Goal: Task Accomplishment & Management: Complete application form

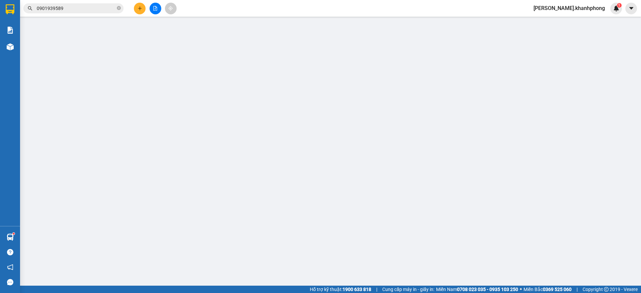
click at [92, 64] on input "SĐT Người Gửi" at bounding box center [96, 66] width 92 height 11
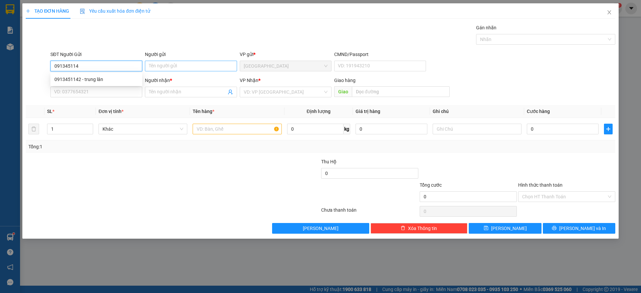
type input "0913451142"
click at [104, 79] on div "0913451142 - trung lân" at bounding box center [96, 79] width 84 height 7
type input "trung lân"
type input "0913451142"
click at [173, 65] on input "trung lân" at bounding box center [191, 66] width 92 height 11
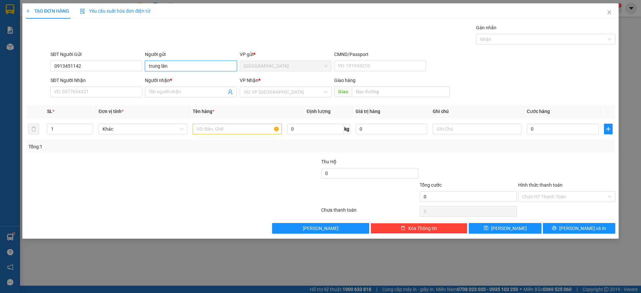
click at [173, 65] on input "trung lân" at bounding box center [191, 66] width 92 height 11
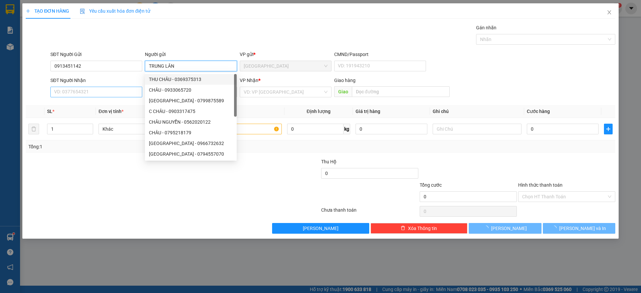
type input "TRUNG LÂN"
click at [83, 92] on input "SĐT Người Nhận" at bounding box center [96, 92] width 92 height 11
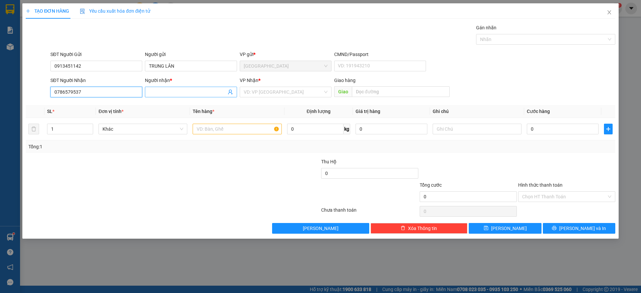
type input "0786579537"
click at [160, 90] on input "Người nhận *" at bounding box center [187, 91] width 77 height 7
type input "[PERSON_NAME]"
click at [301, 92] on input "search" at bounding box center [283, 92] width 79 height 10
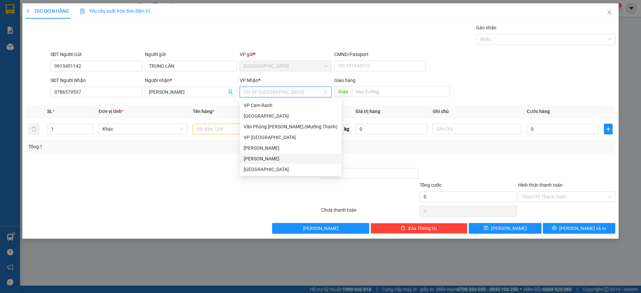
click at [272, 157] on div "[PERSON_NAME]" at bounding box center [291, 158] width 94 height 7
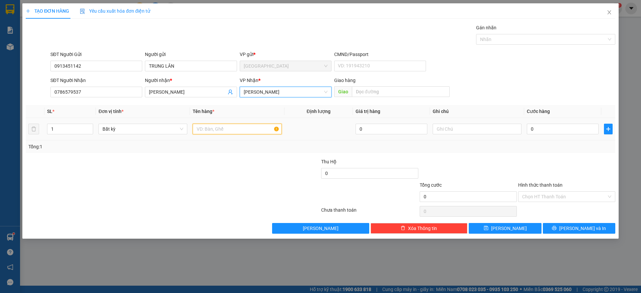
click at [229, 132] on input "text" at bounding box center [237, 129] width 89 height 11
type input "1 XE CUB"
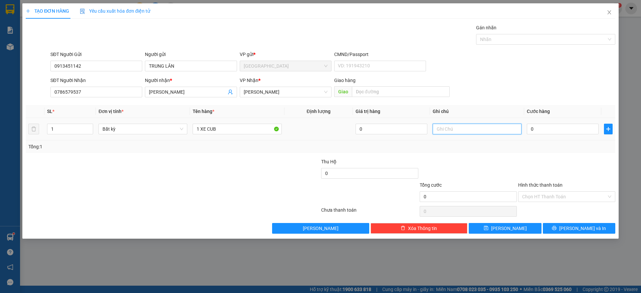
click at [463, 130] on input "text" at bounding box center [476, 129] width 89 height 11
type input "BỌC XE 50 ĐÃ THU"
click at [546, 133] on input "0" at bounding box center [563, 129] width 72 height 11
type input "3"
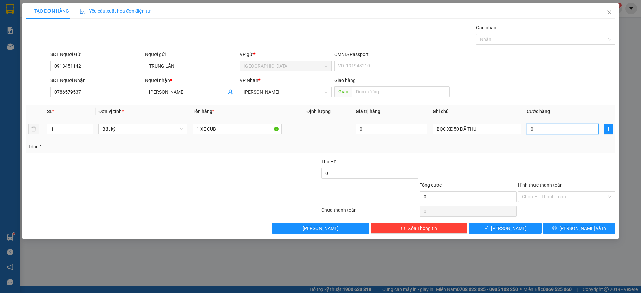
type input "3"
type input "35"
type input "350"
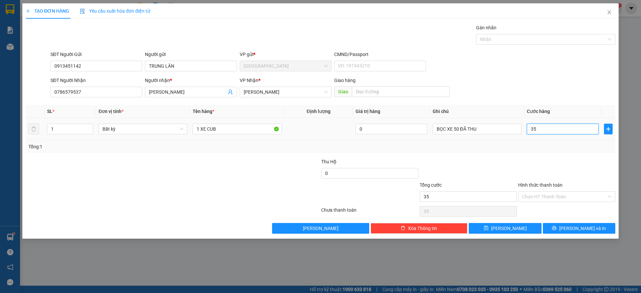
type input "350"
type input "350.000"
drag, startPoint x: 558, startPoint y: 164, endPoint x: 560, endPoint y: 171, distance: 7.8
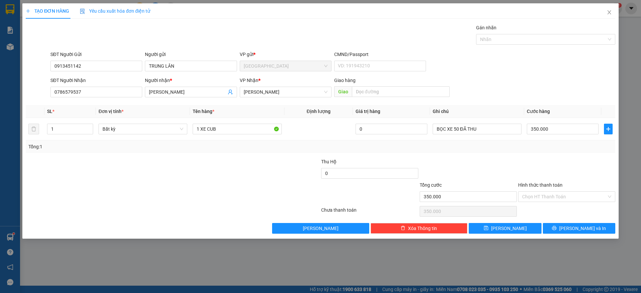
click at [559, 163] on div at bounding box center [566, 169] width 98 height 23
click at [555, 198] on input "Hình thức thanh toán" at bounding box center [564, 197] width 84 height 10
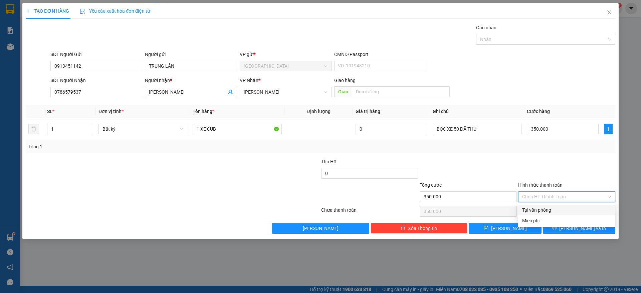
drag, startPoint x: 546, startPoint y: 208, endPoint x: 564, endPoint y: 223, distance: 24.1
click at [546, 208] on div "Tại văn phòng" at bounding box center [566, 210] width 89 height 7
type input "0"
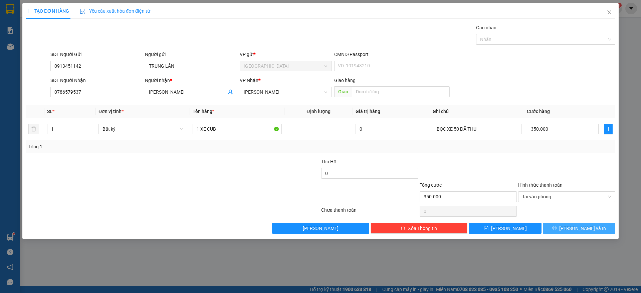
click at [582, 226] on span "[PERSON_NAME] và In" at bounding box center [582, 228] width 47 height 7
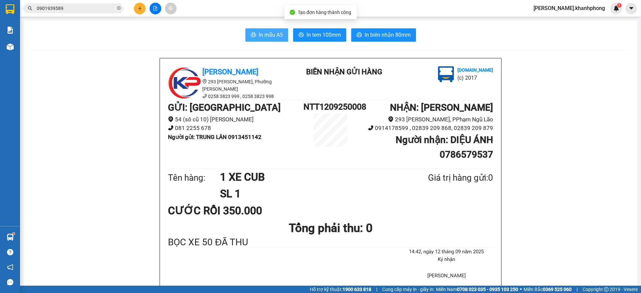
click at [259, 32] on span "In mẫu A5" at bounding box center [271, 35] width 24 height 8
